Goal: Task Accomplishment & Management: Manage account settings

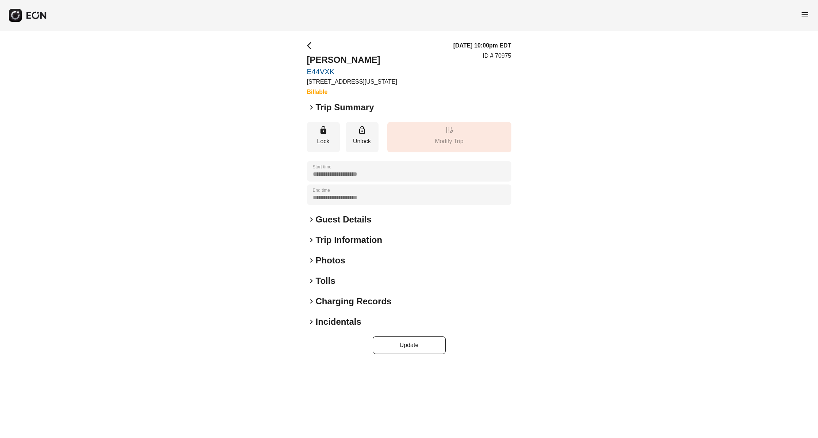
click at [317, 276] on h2 "Tolls" at bounding box center [326, 281] width 20 height 12
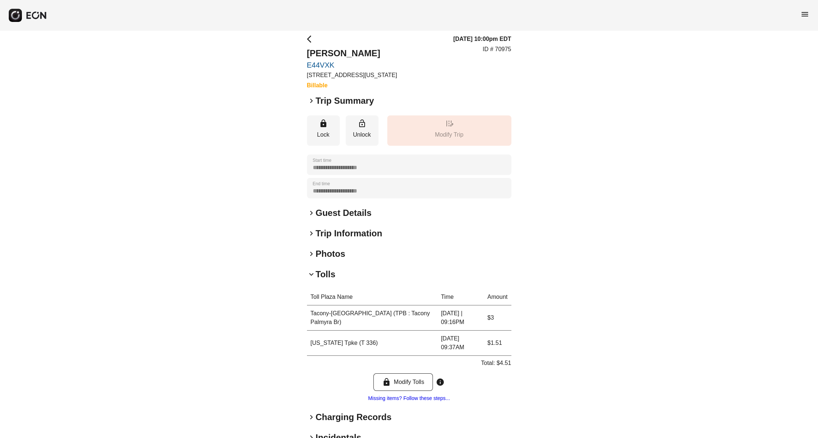
scroll to position [49, 0]
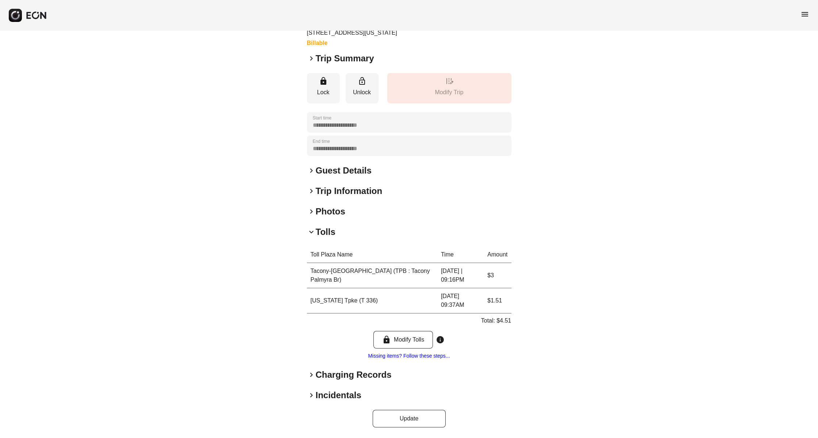
click at [332, 399] on h2 "Incidentals" at bounding box center [339, 395] width 46 height 12
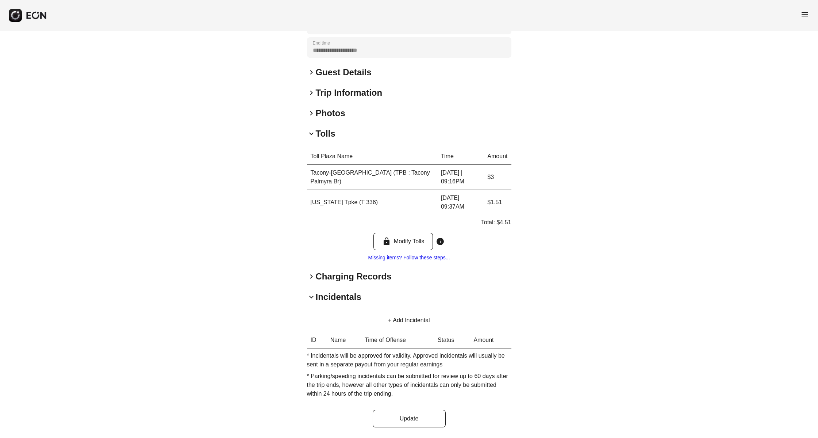
click at [338, 295] on h2 "Incidentals" at bounding box center [339, 297] width 46 height 12
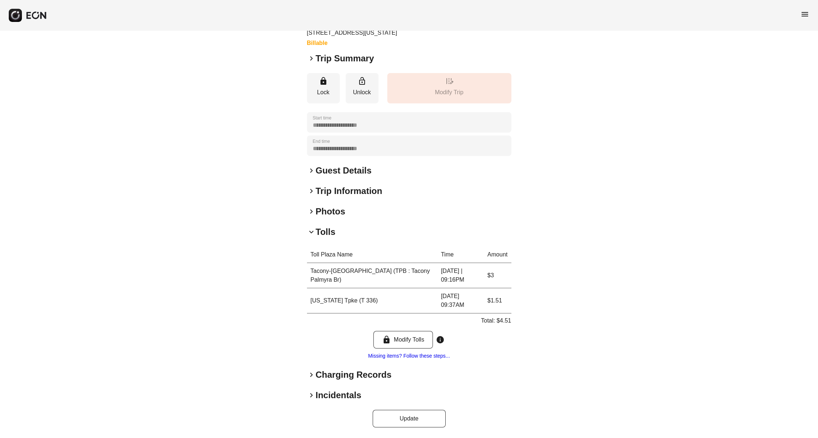
click at [321, 375] on h2 "Charging Records" at bounding box center [354, 375] width 76 height 12
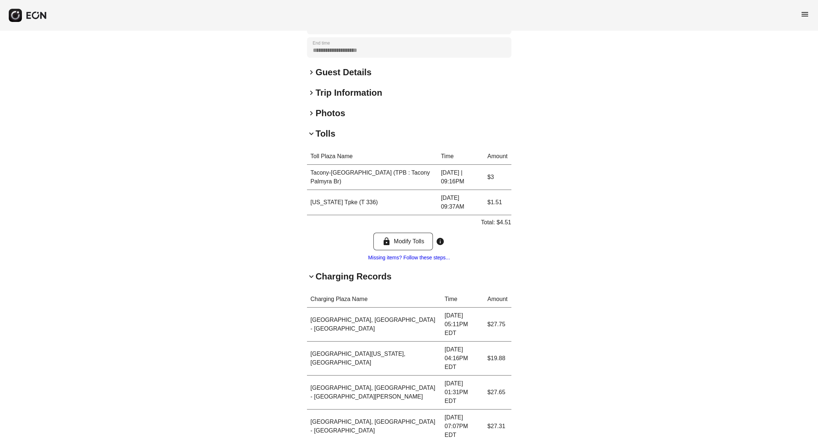
click at [327, 278] on h2 "Charging Records" at bounding box center [354, 277] width 76 height 12
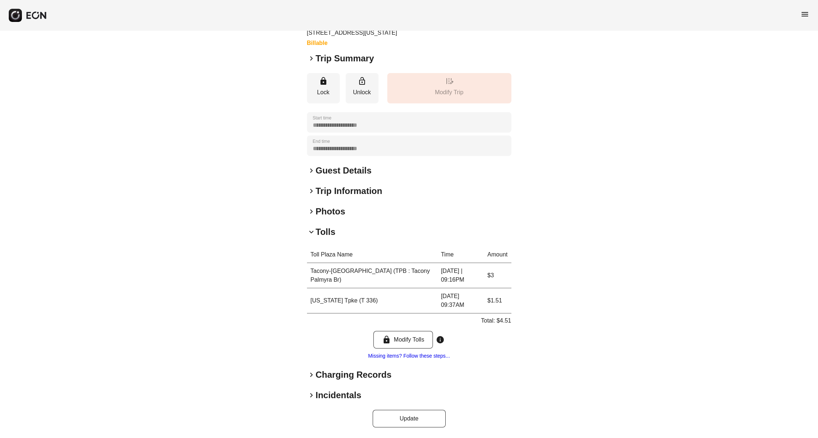
scroll to position [49, 0]
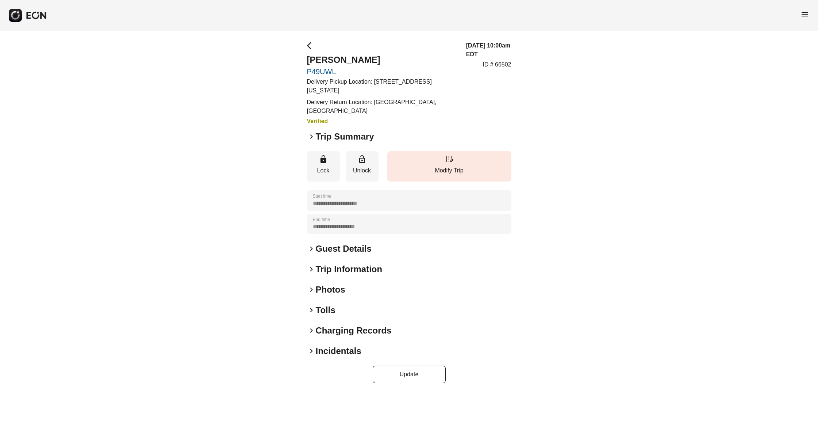
click at [321, 304] on h2 "Tolls" at bounding box center [326, 310] width 20 height 12
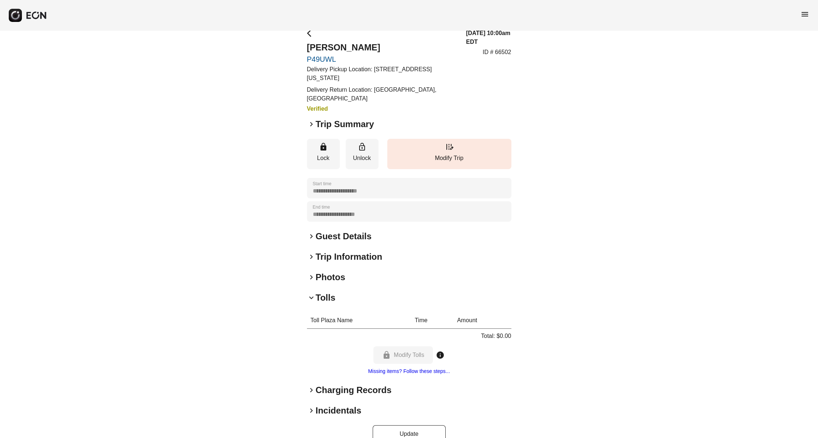
scroll to position [19, 0]
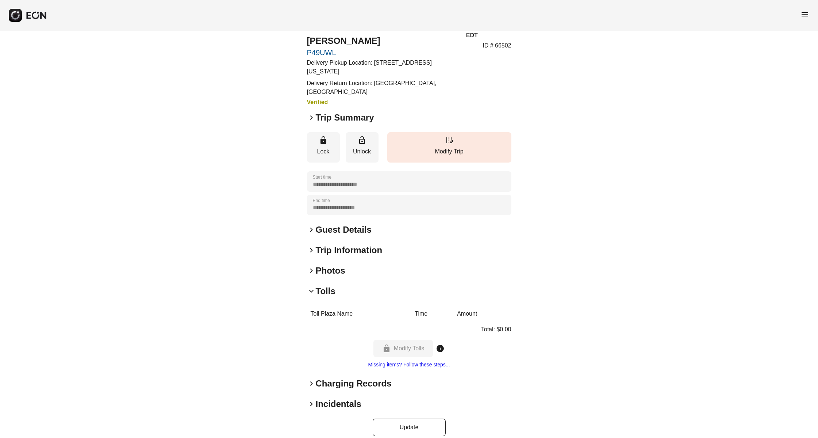
click at [331, 398] on h2 "Incidentals" at bounding box center [339, 404] width 46 height 12
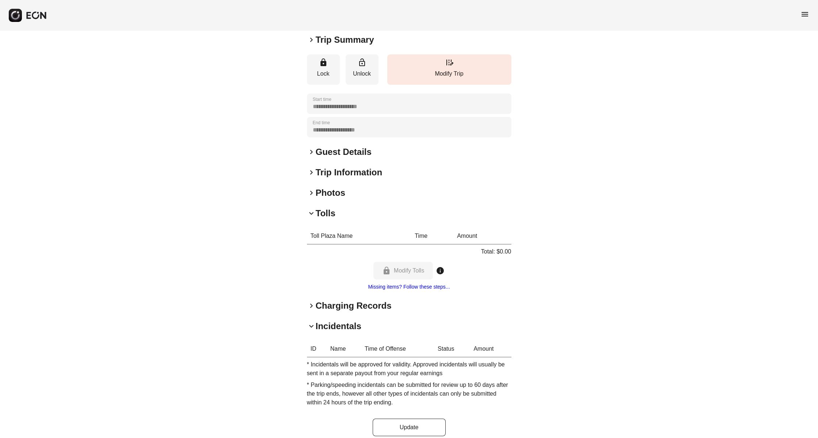
click at [336, 320] on h2 "Incidentals" at bounding box center [339, 326] width 46 height 12
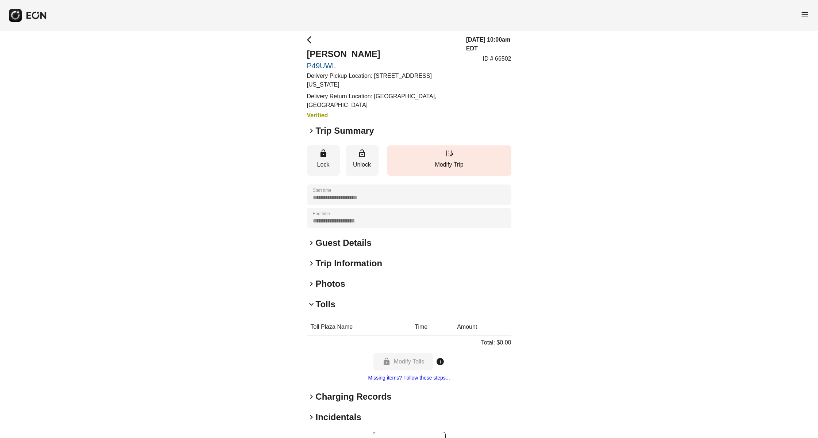
scroll to position [0, 0]
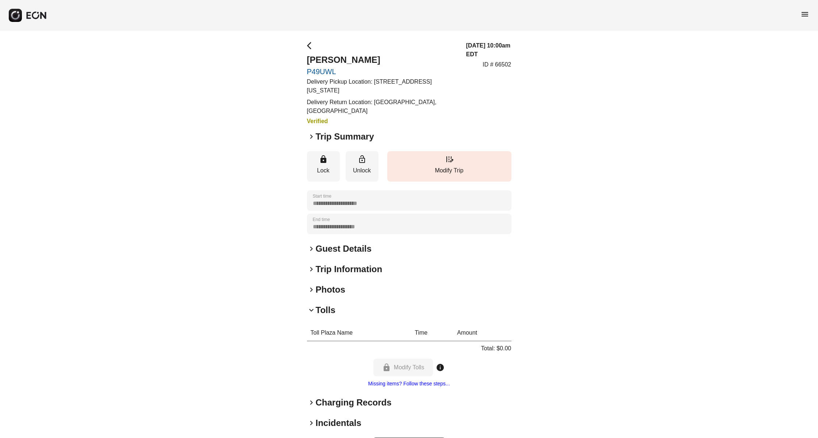
click at [327, 304] on h2 "Tolls" at bounding box center [326, 310] width 20 height 12
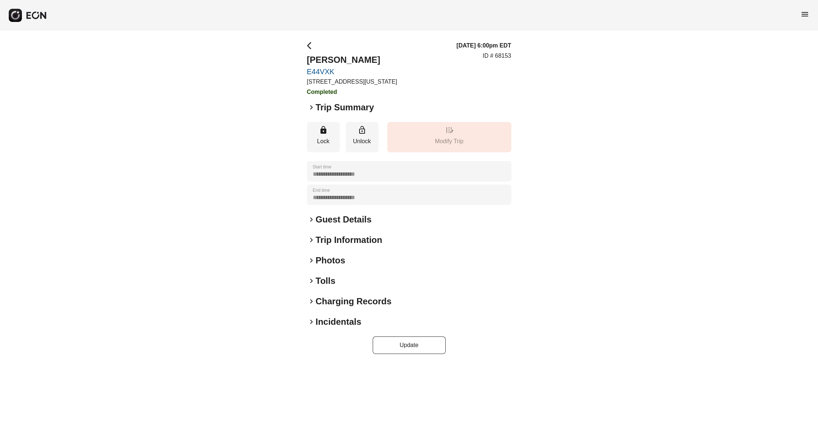
click at [330, 276] on h2 "Tolls" at bounding box center [326, 281] width 20 height 12
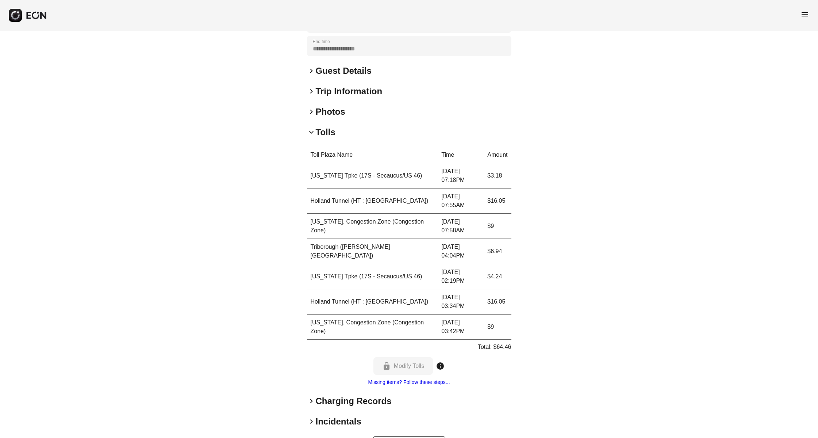
scroll to position [164, 0]
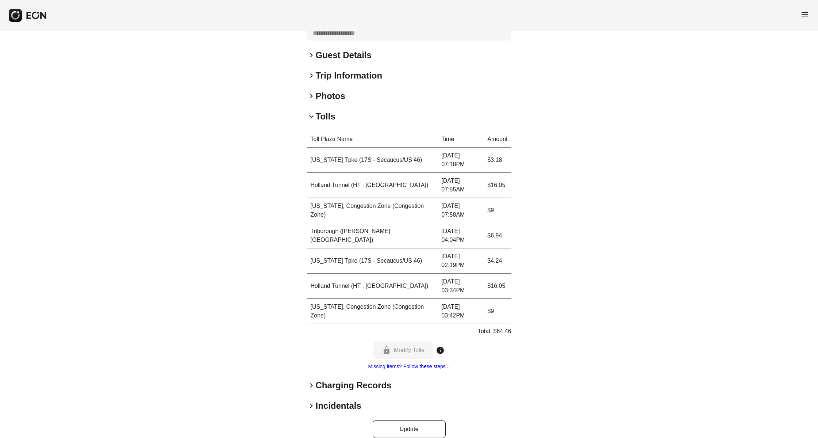
click at [319, 411] on div "**********" at bounding box center [409, 157] width 204 height 561
click at [323, 405] on h2 "Incidentals" at bounding box center [339, 406] width 46 height 12
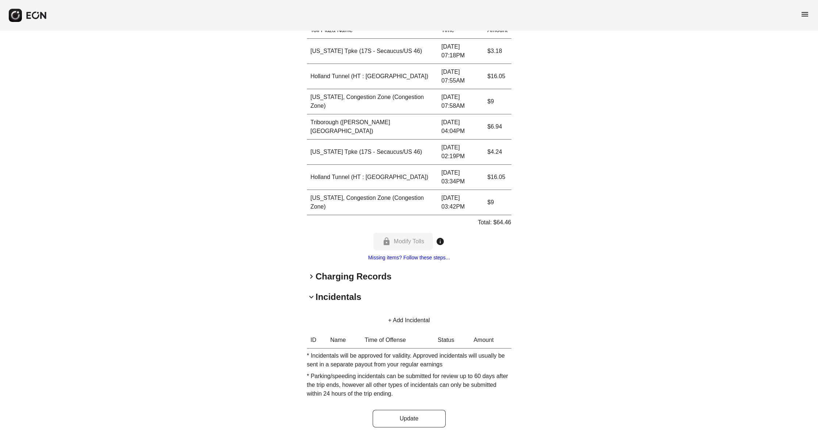
click at [327, 300] on h2 "Incidentals" at bounding box center [339, 297] width 46 height 12
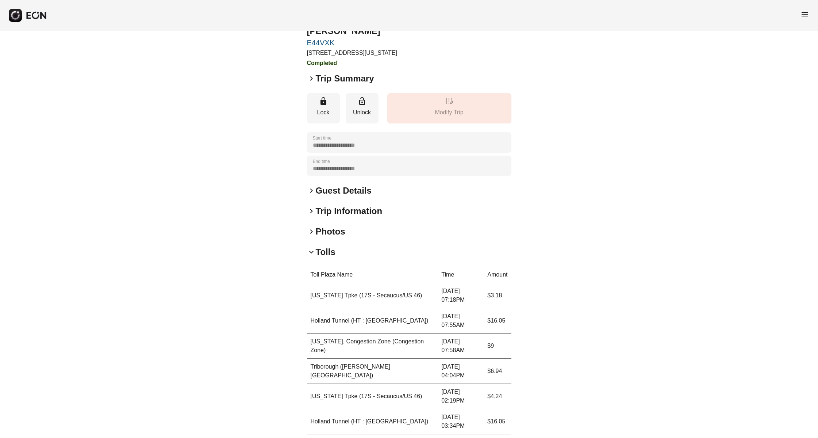
scroll to position [0, 0]
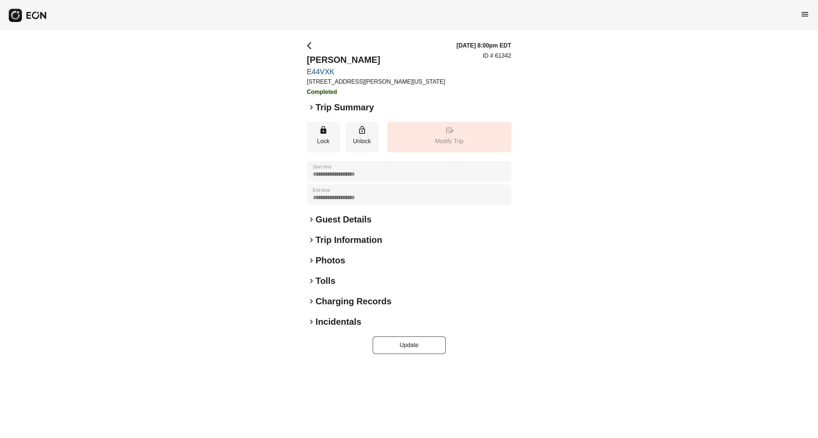
click at [325, 282] on h2 "Tolls" at bounding box center [326, 281] width 20 height 12
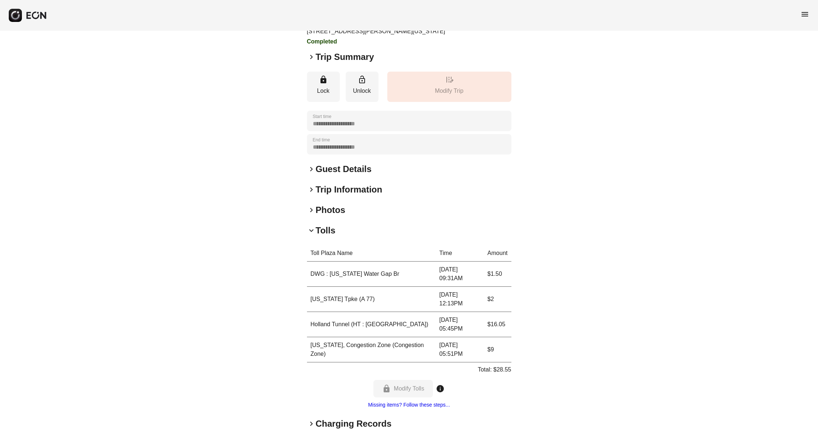
scroll to position [99, 0]
